Goal: Task Accomplishment & Management: Manage account settings

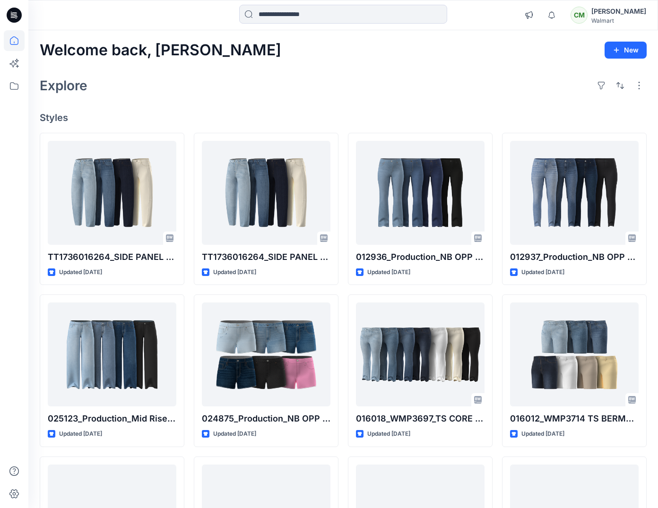
click at [624, 20] on div "Walmart" at bounding box center [619, 20] width 55 height 7
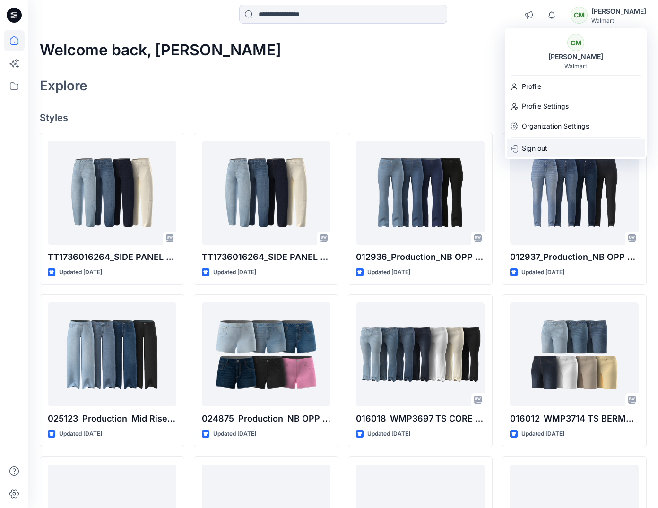
click at [551, 152] on div "Sign out" at bounding box center [576, 148] width 138 height 18
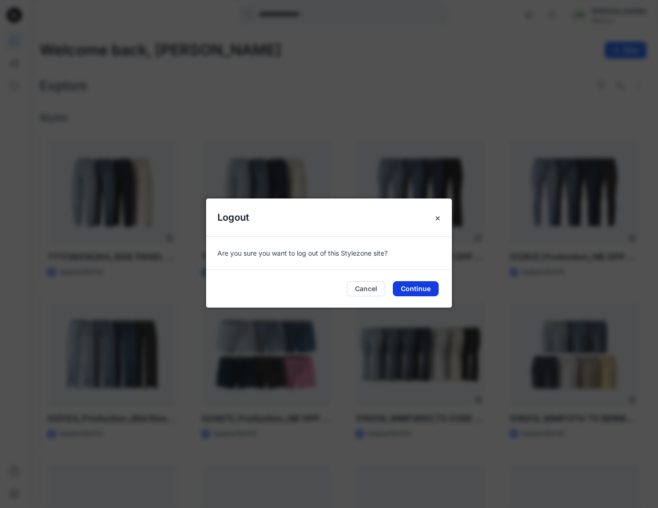
click at [412, 289] on button "Continue" at bounding box center [416, 288] width 46 height 15
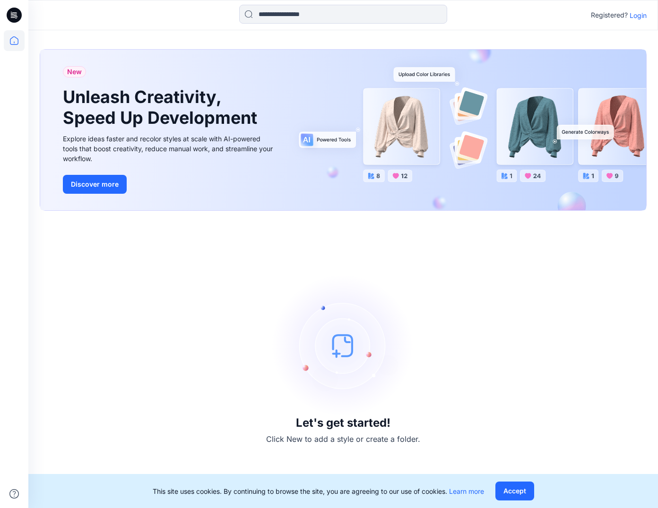
click at [638, 16] on p "Login" at bounding box center [638, 15] width 17 height 10
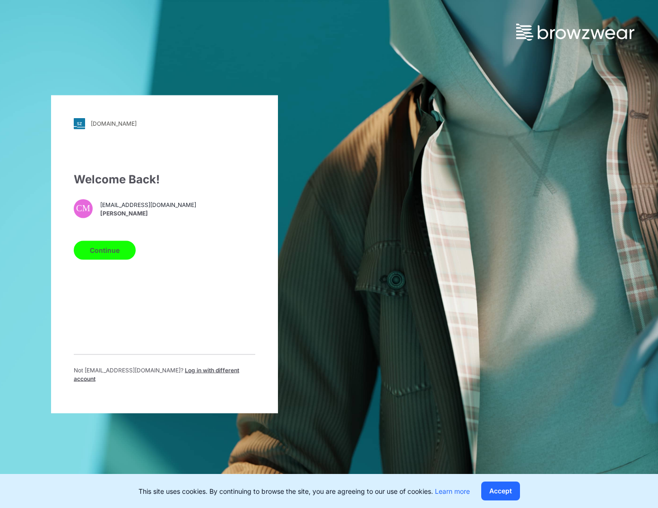
click at [174, 377] on span "Log in with different account" at bounding box center [157, 374] width 166 height 16
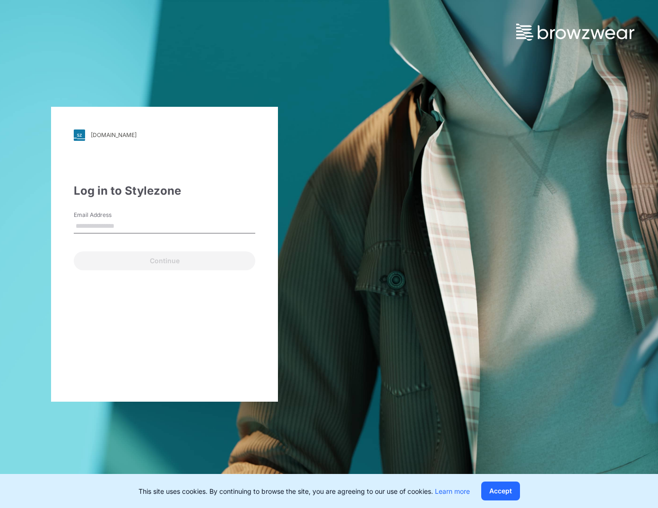
type input "**********"
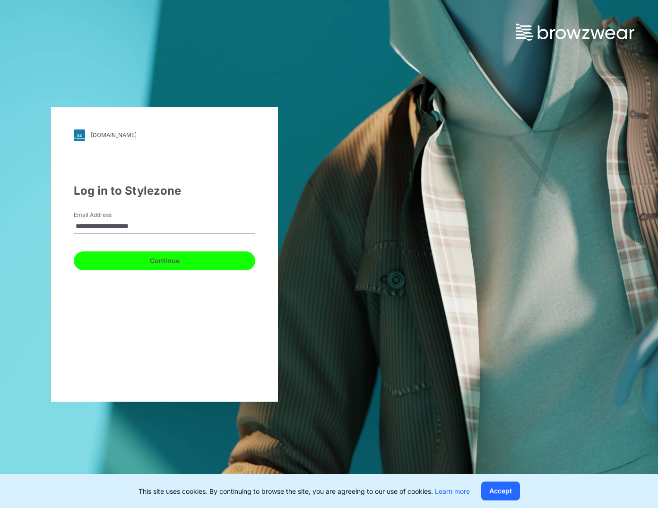
click at [177, 257] on button "Continue" at bounding box center [165, 261] width 182 height 19
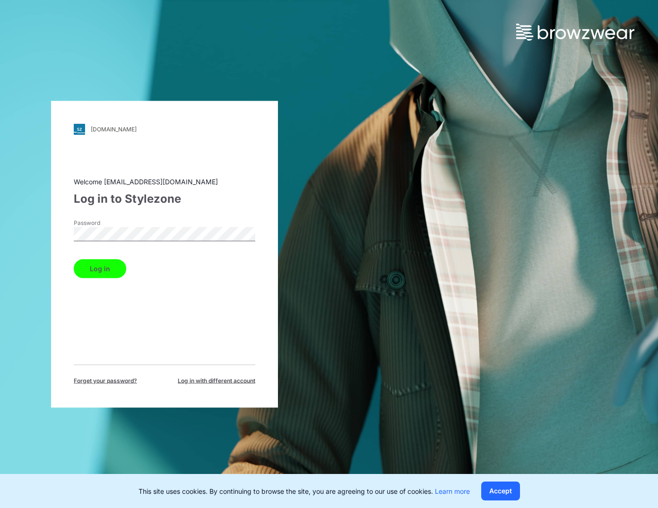
click at [91, 265] on button "Log in" at bounding box center [100, 268] width 52 height 19
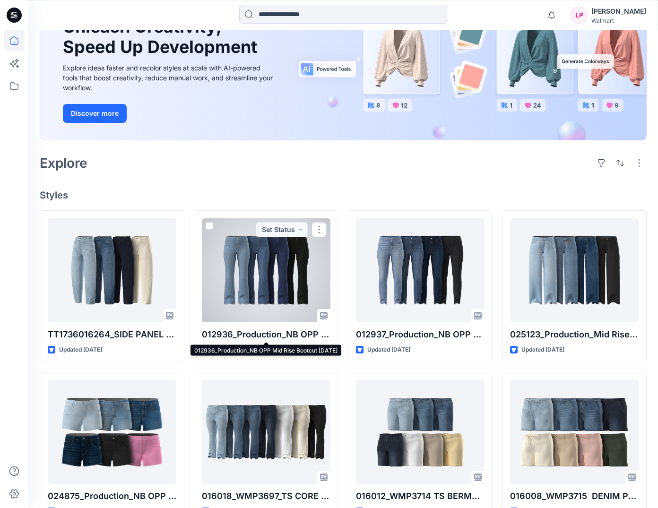
scroll to position [86, 0]
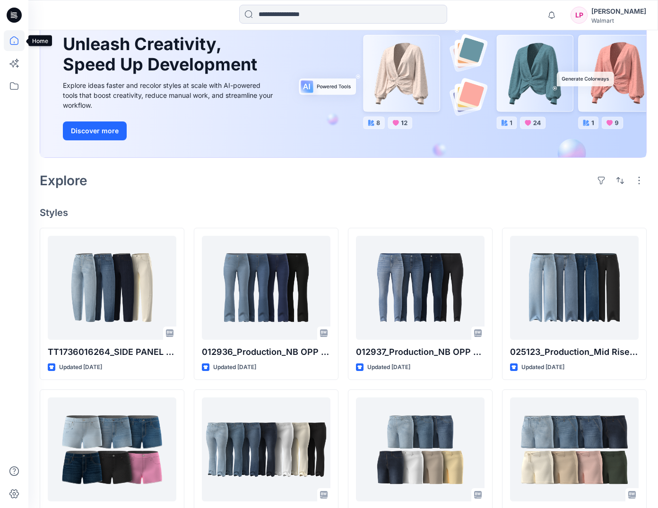
click at [20, 44] on icon at bounding box center [14, 40] width 21 height 21
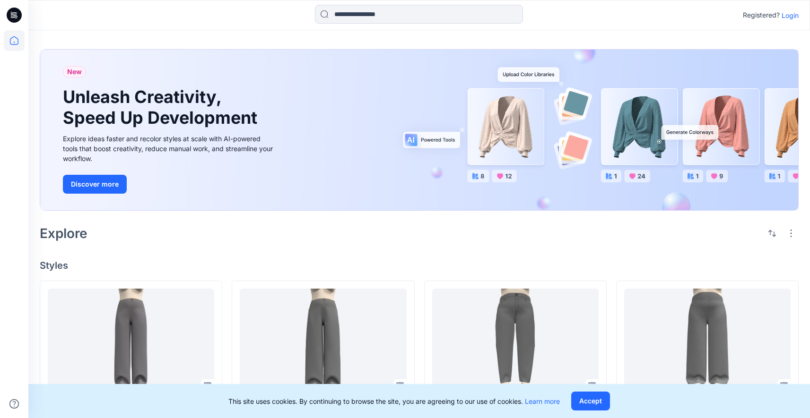
click at [244, 27] on div "Registered? Login" at bounding box center [419, 15] width 782 height 30
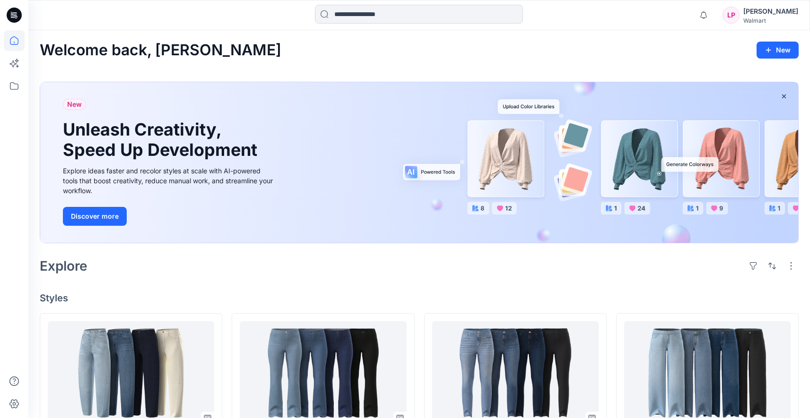
scroll to position [86, 0]
